Goal: Task Accomplishment & Management: Complete application form

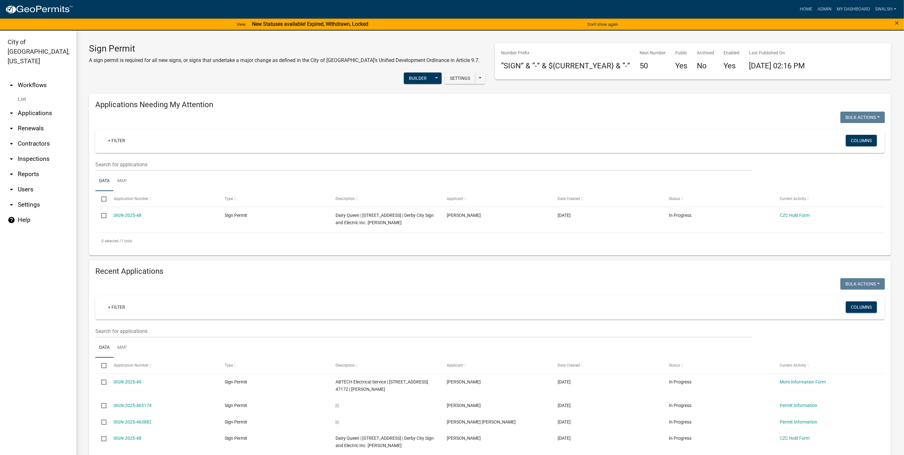
click at [38, 78] on link "arrow_drop_up Workflows" at bounding box center [38, 85] width 76 height 15
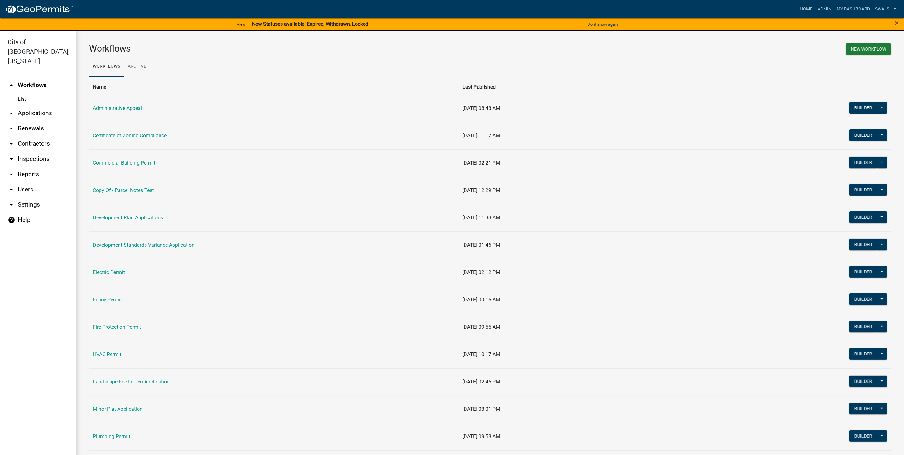
click at [130, 161] on td "Commercial Building Permit" at bounding box center [274, 162] width 370 height 27
click at [130, 158] on td "Commercial Building Permit" at bounding box center [274, 162] width 370 height 27
click at [130, 162] on link "Commercial Building Permit" at bounding box center [124, 163] width 63 height 6
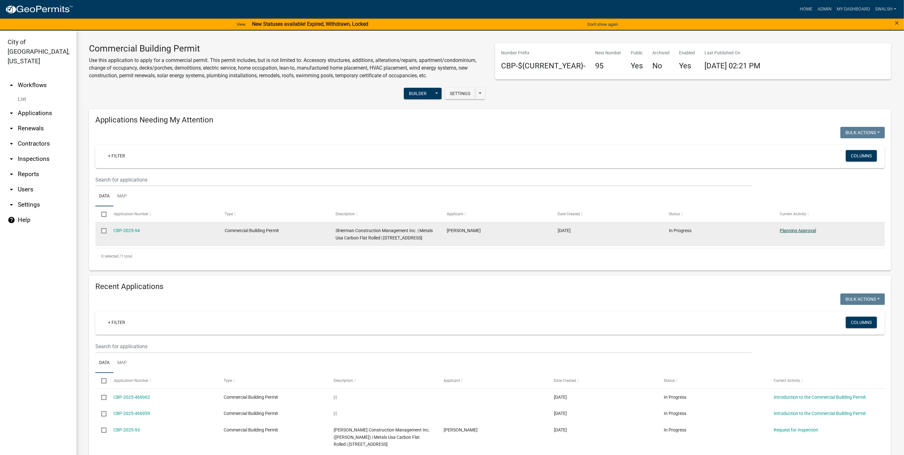
click at [802, 228] on link "Planning Approval" at bounding box center [798, 230] width 36 height 5
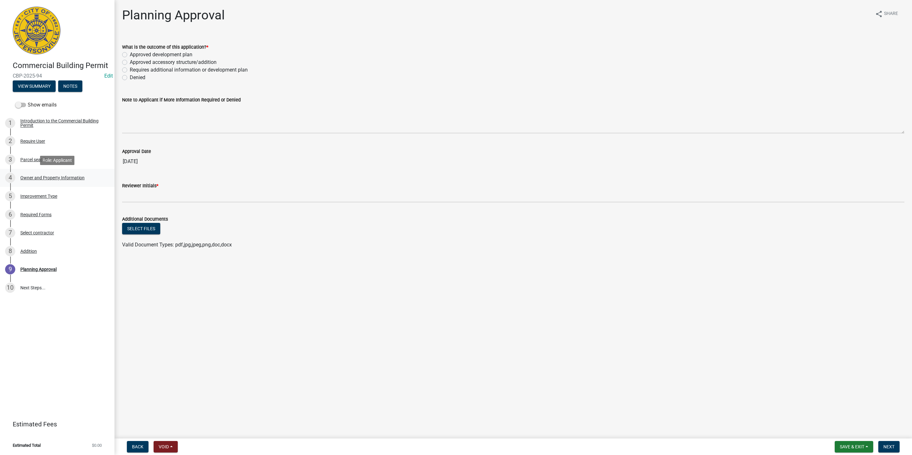
click at [33, 176] on div "Owner and Property Information" at bounding box center [52, 177] width 64 height 4
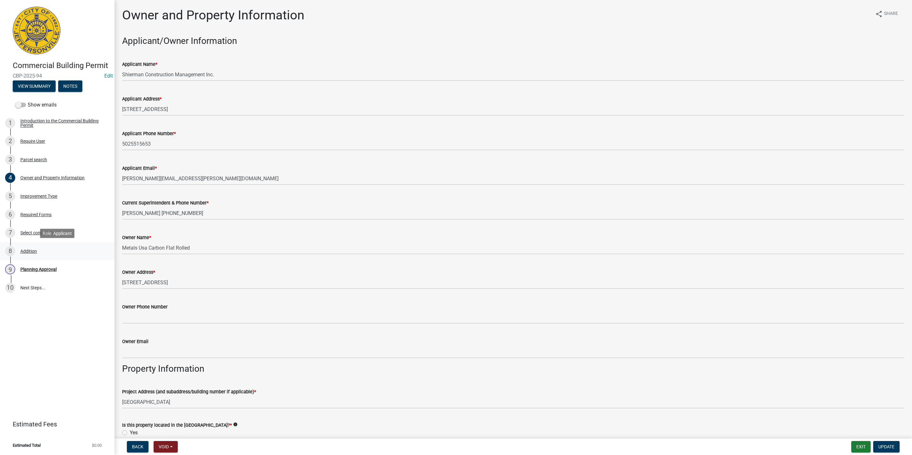
click at [35, 249] on div "Addition" at bounding box center [28, 251] width 17 height 4
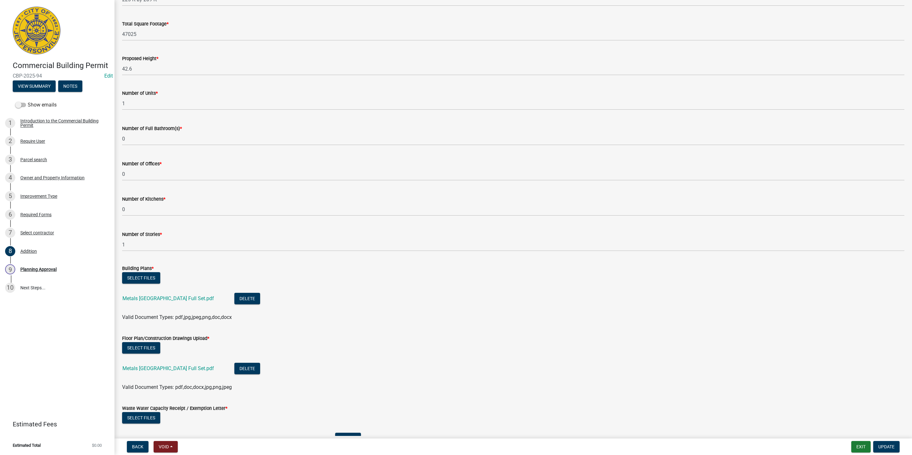
scroll to position [143, 0]
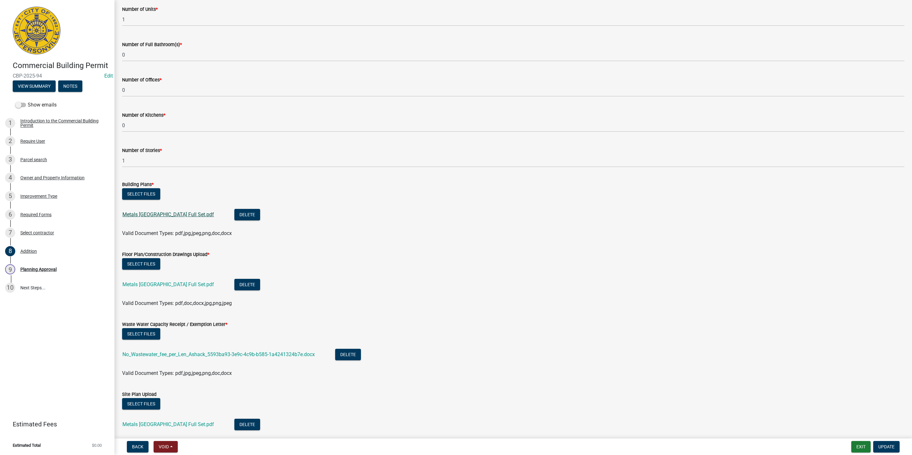
click at [147, 213] on link "Metals [GEOGRAPHIC_DATA] Full Set.pdf" at bounding box center [168, 214] width 92 height 6
click at [47, 267] on div "Planning Approval" at bounding box center [38, 269] width 36 height 4
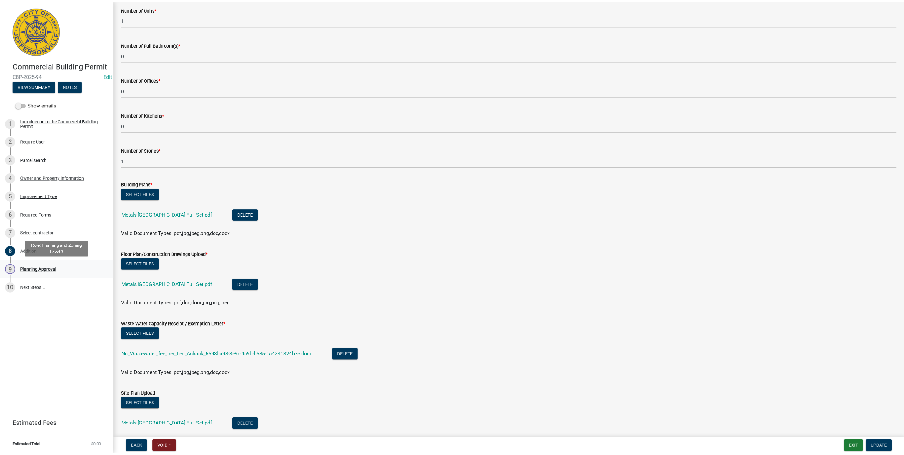
scroll to position [0, 0]
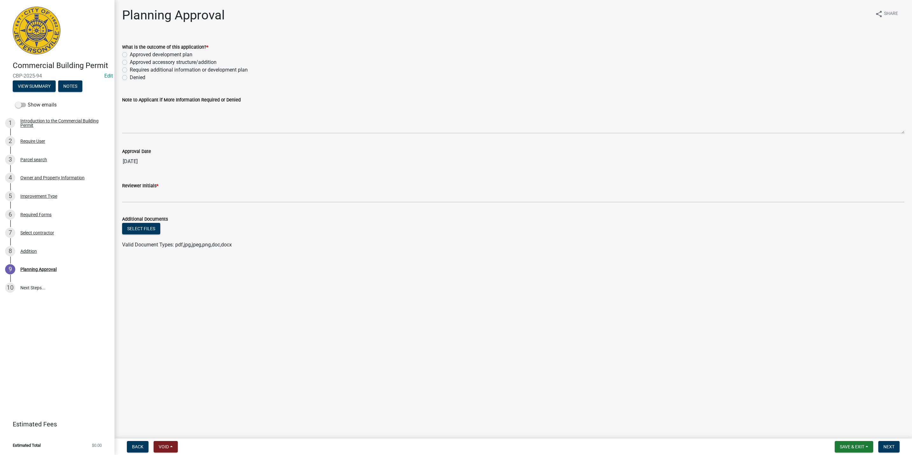
click at [141, 53] on label "Approved development plan" at bounding box center [161, 55] width 63 height 8
click at [134, 53] on input "Approved development plan" at bounding box center [132, 53] width 4 height 4
radio input "true"
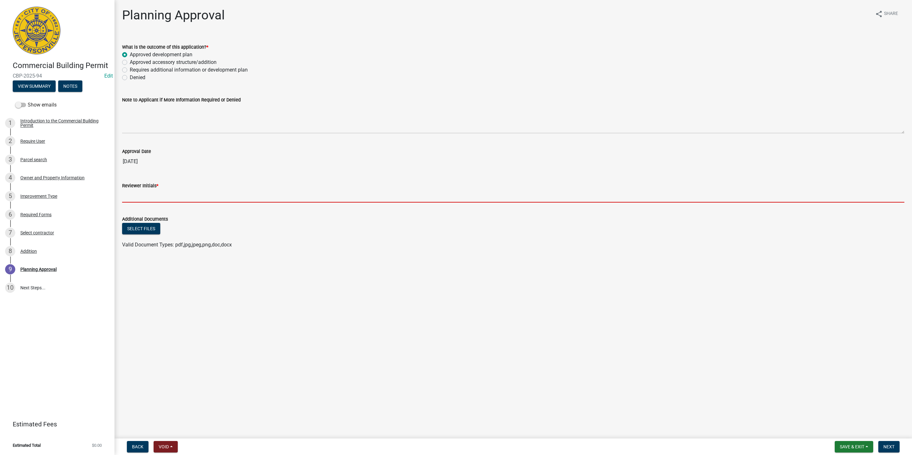
click at [147, 195] on input "Reviewer Initials *" at bounding box center [513, 195] width 782 height 13
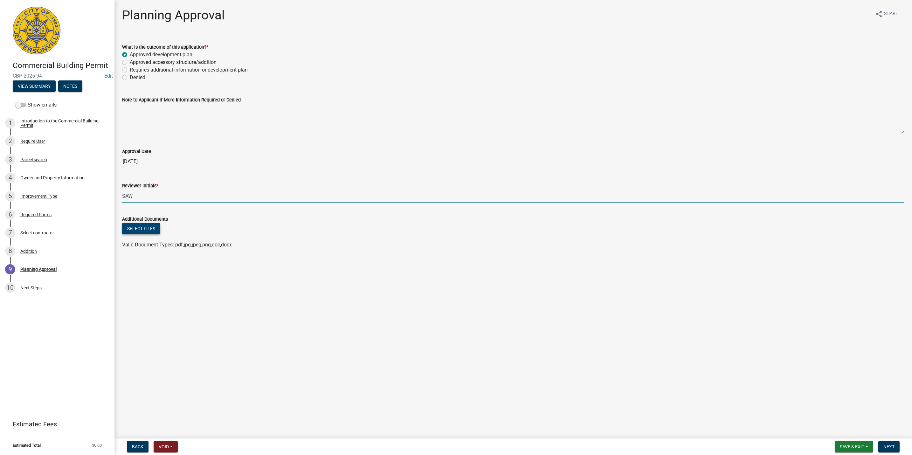
type input "SAW"
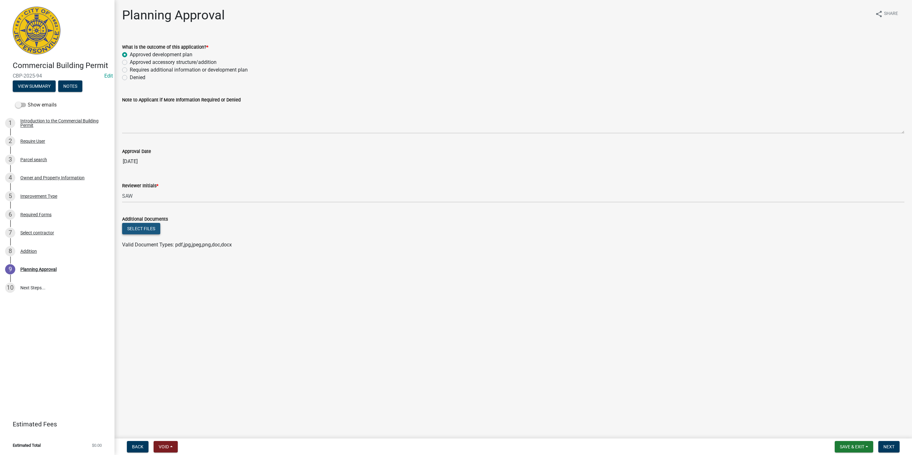
click at [139, 226] on button "Select files" at bounding box center [141, 228] width 38 height 11
click at [893, 447] on span "Next" at bounding box center [888, 446] width 11 height 5
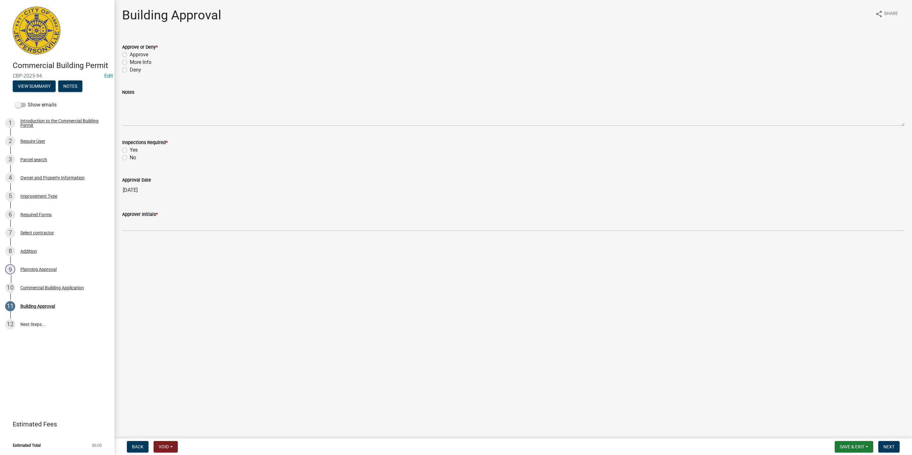
click at [847, 439] on nav "Back Void Withdraw Lock Expire Void Save & Exit Save Save & Exit Next" at bounding box center [512, 446] width 797 height 17
click at [849, 444] on span "Save & Exit" at bounding box center [852, 446] width 24 height 5
click at [850, 428] on button "Save & Exit" at bounding box center [847, 430] width 51 height 15
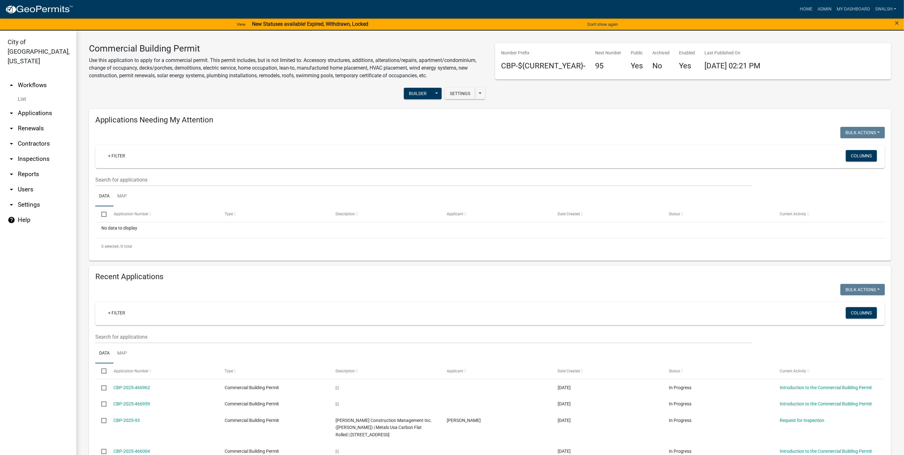
click at [30, 78] on link "arrow_drop_up Workflows" at bounding box center [38, 85] width 76 height 15
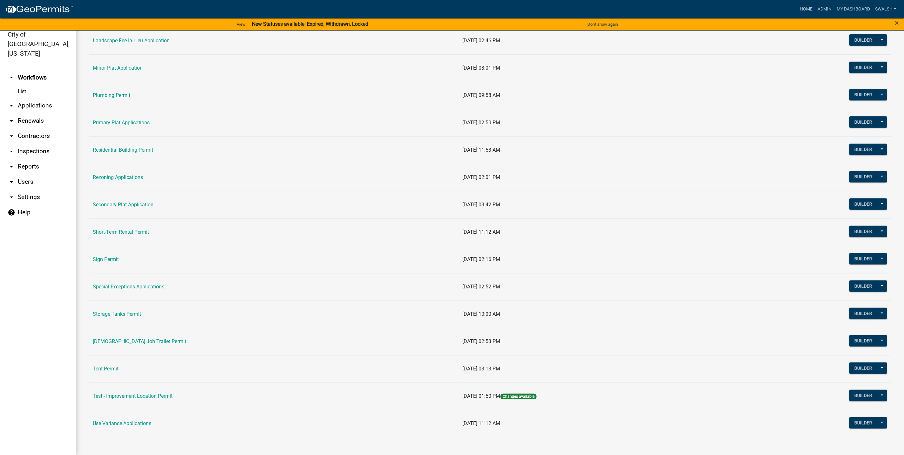
scroll to position [337, 0]
click at [117, 147] on link "Residential Building Permit" at bounding box center [123, 150] width 60 height 6
